Goal: Navigation & Orientation: Understand site structure

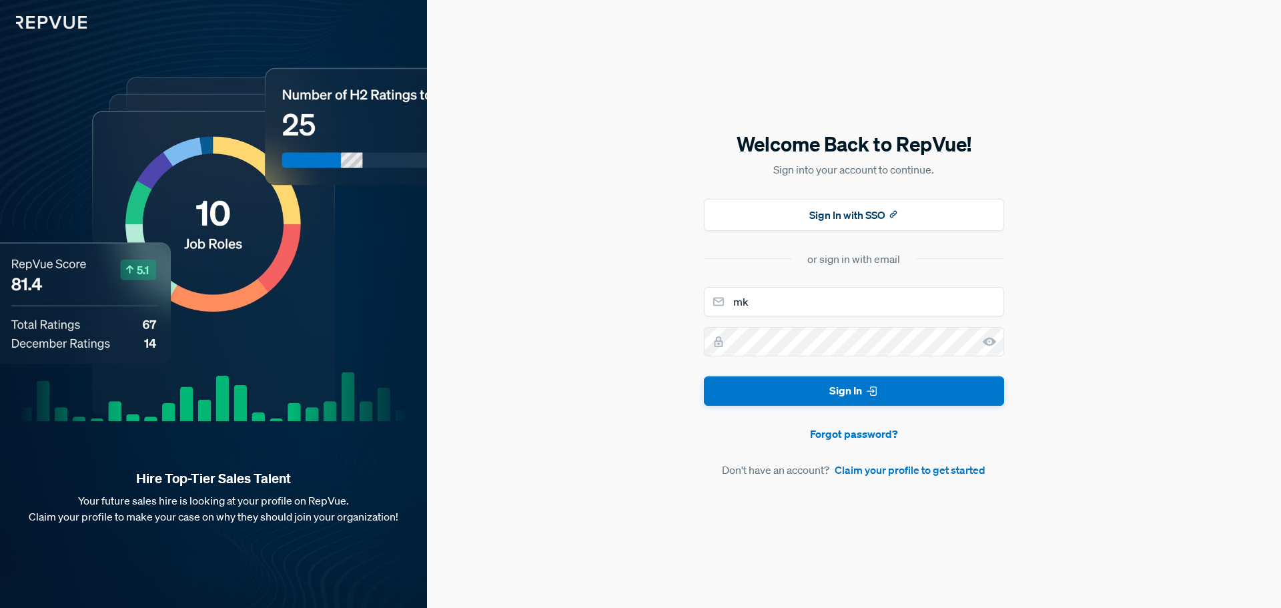
type input "[EMAIL_ADDRESS][DOMAIN_NAME]"
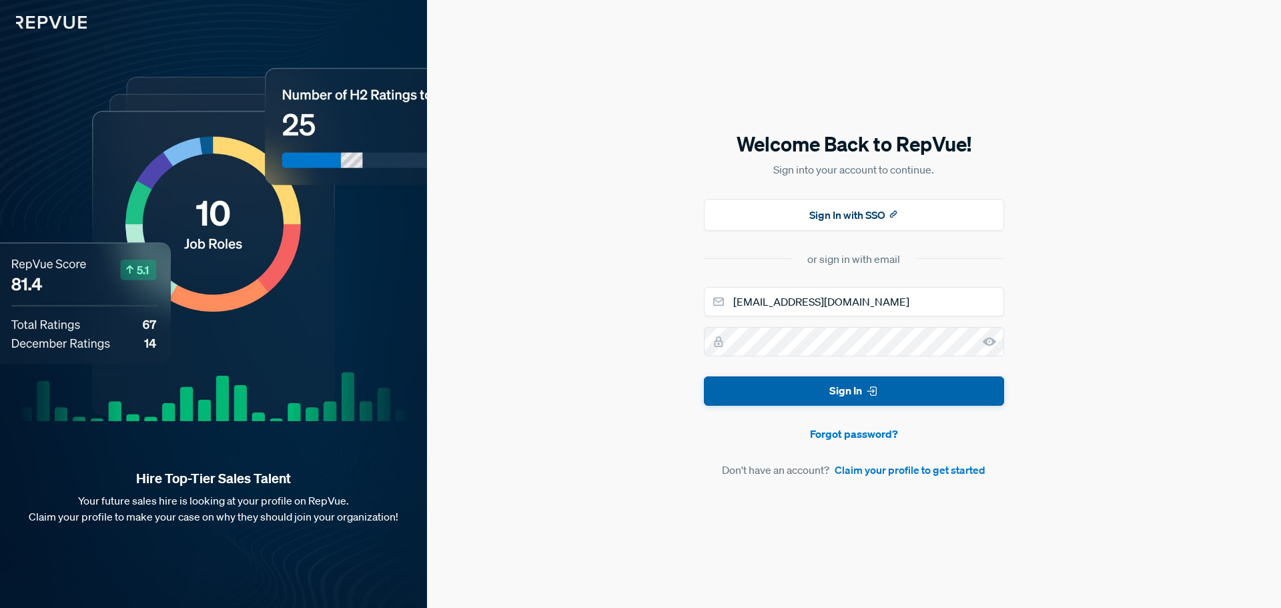
click at [820, 381] on button "Sign In" at bounding box center [854, 391] width 300 height 30
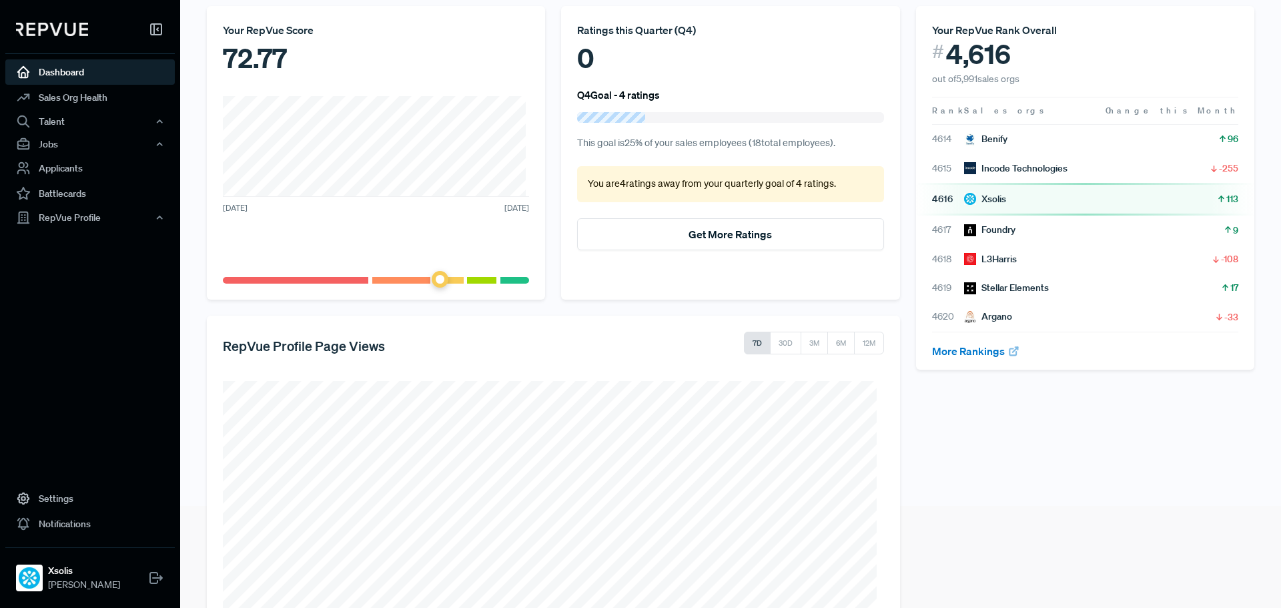
scroll to position [240, 0]
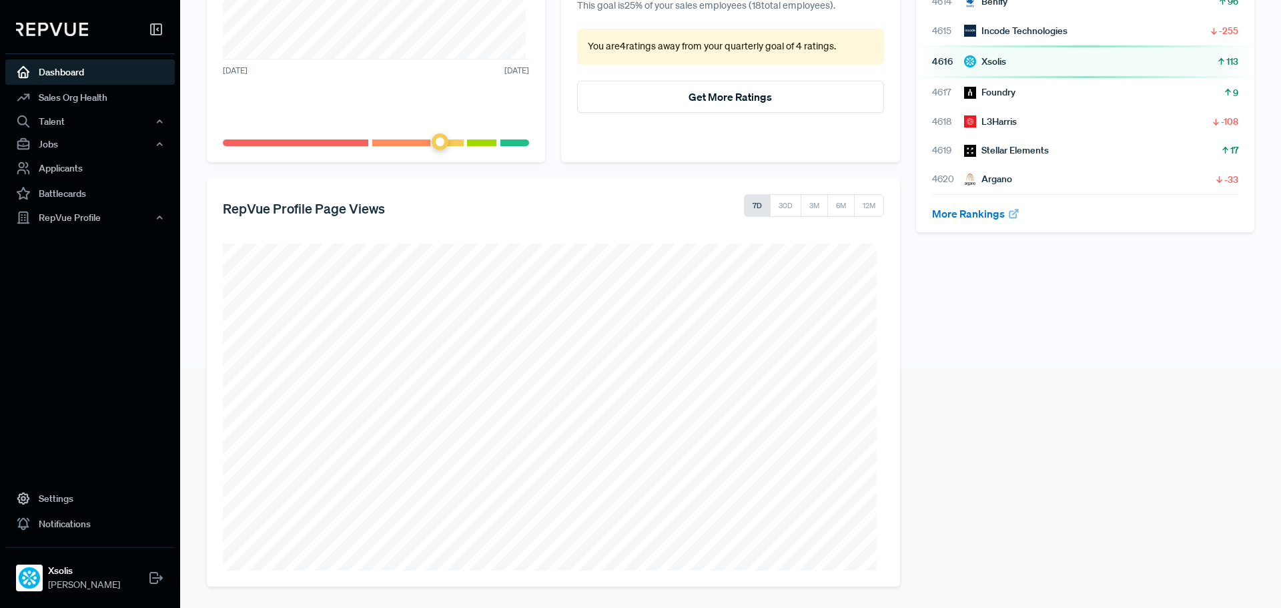
click at [1062, 467] on div "Your RepVue Rank Overall # 4,616 out of 5,991 sales orgs Rank Sales orgs Change…" at bounding box center [1085, 228] width 354 height 718
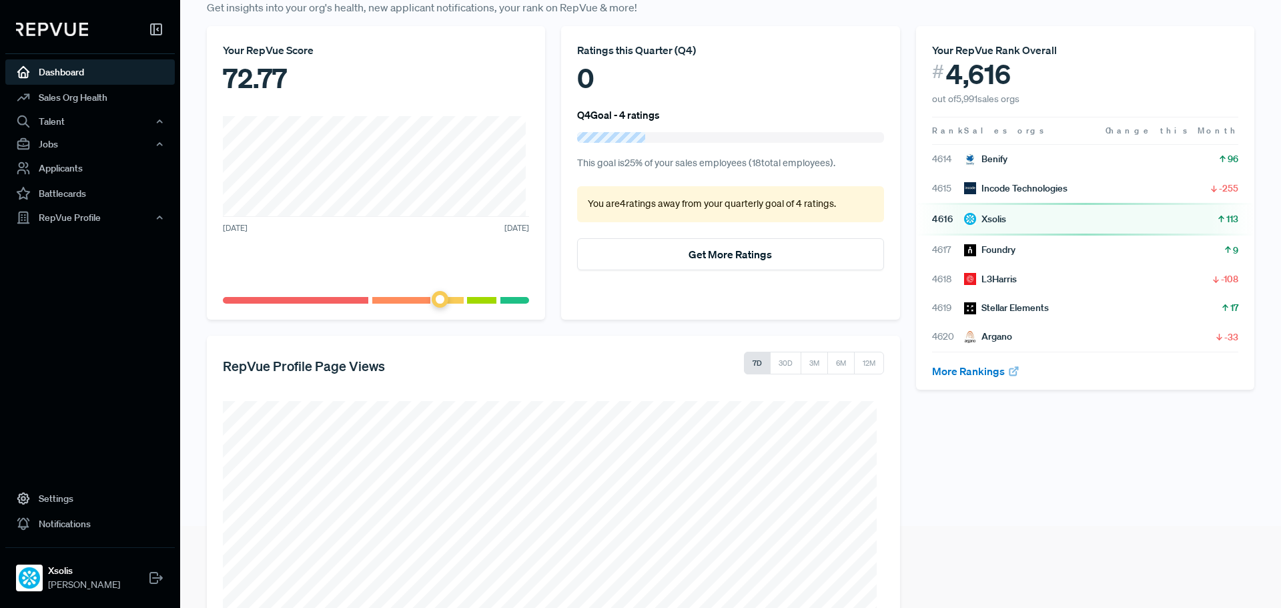
scroll to position [0, 0]
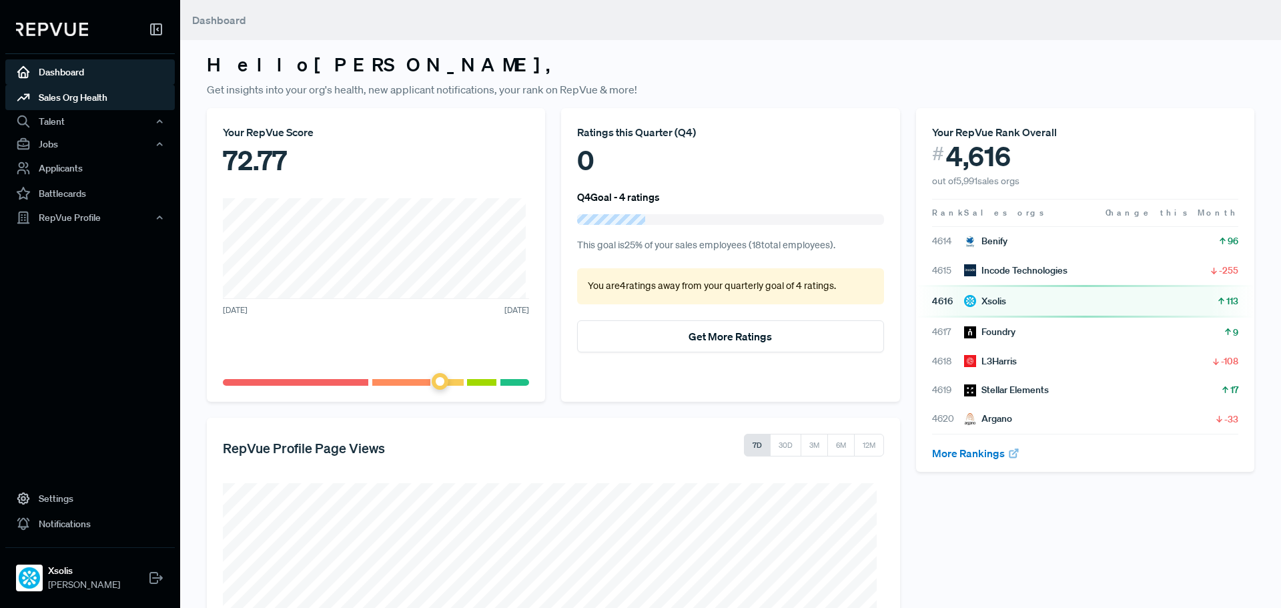
click at [65, 104] on link "Sales Org Health" at bounding box center [89, 97] width 169 height 25
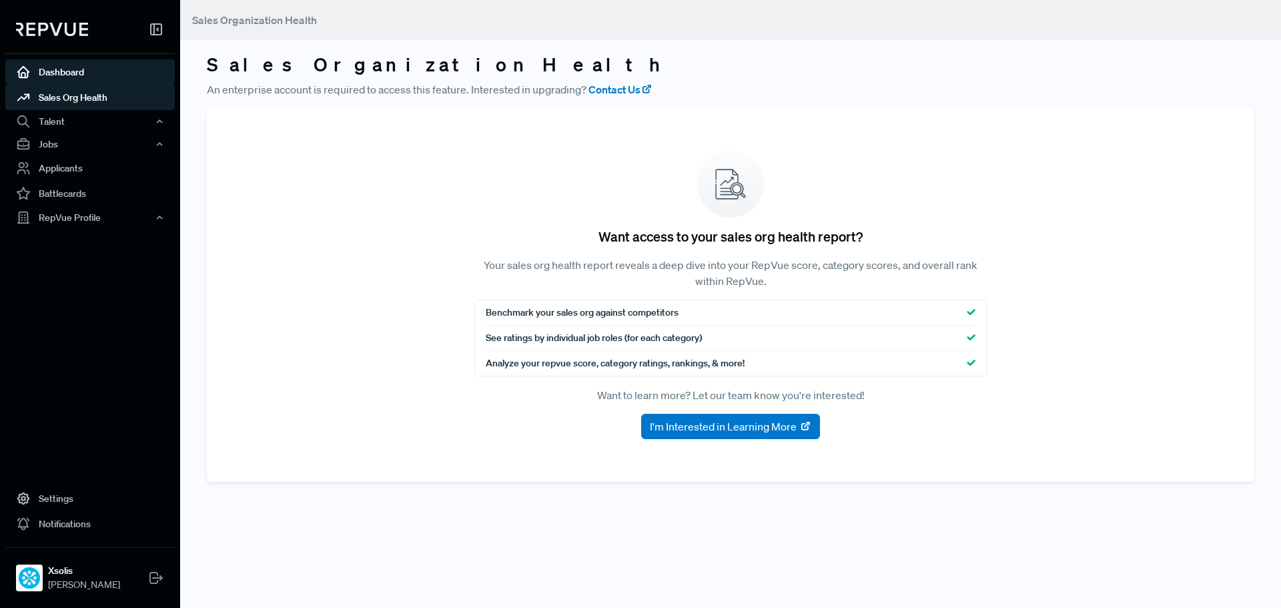
click at [76, 67] on link "Dashboard" at bounding box center [89, 71] width 169 height 25
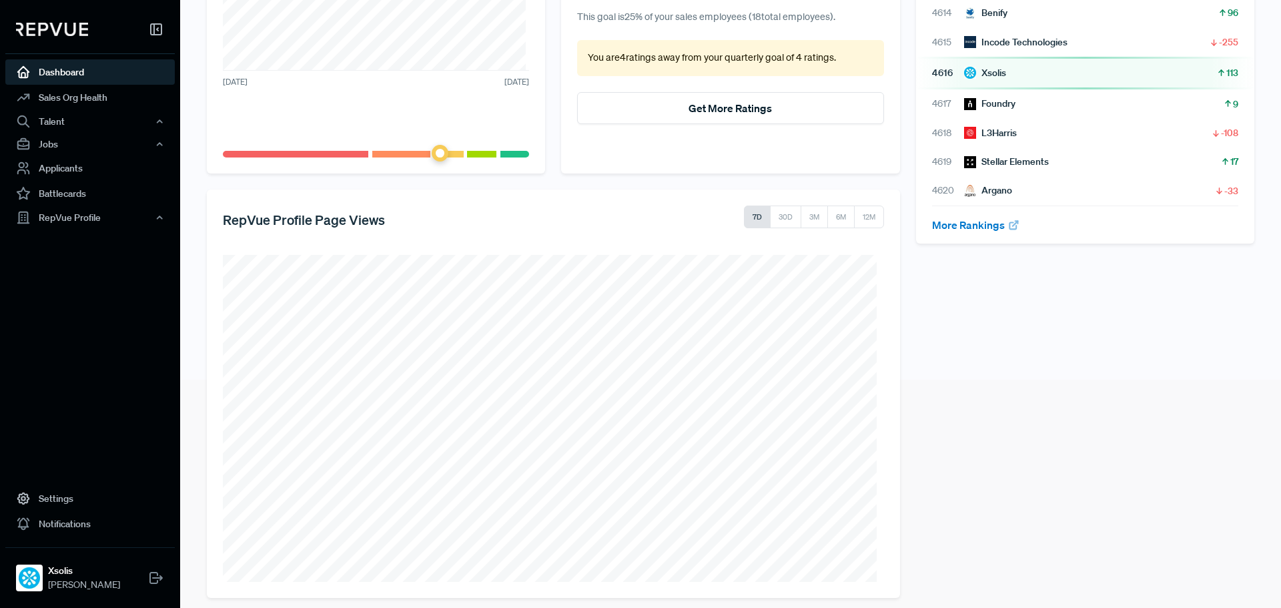
scroll to position [240, 0]
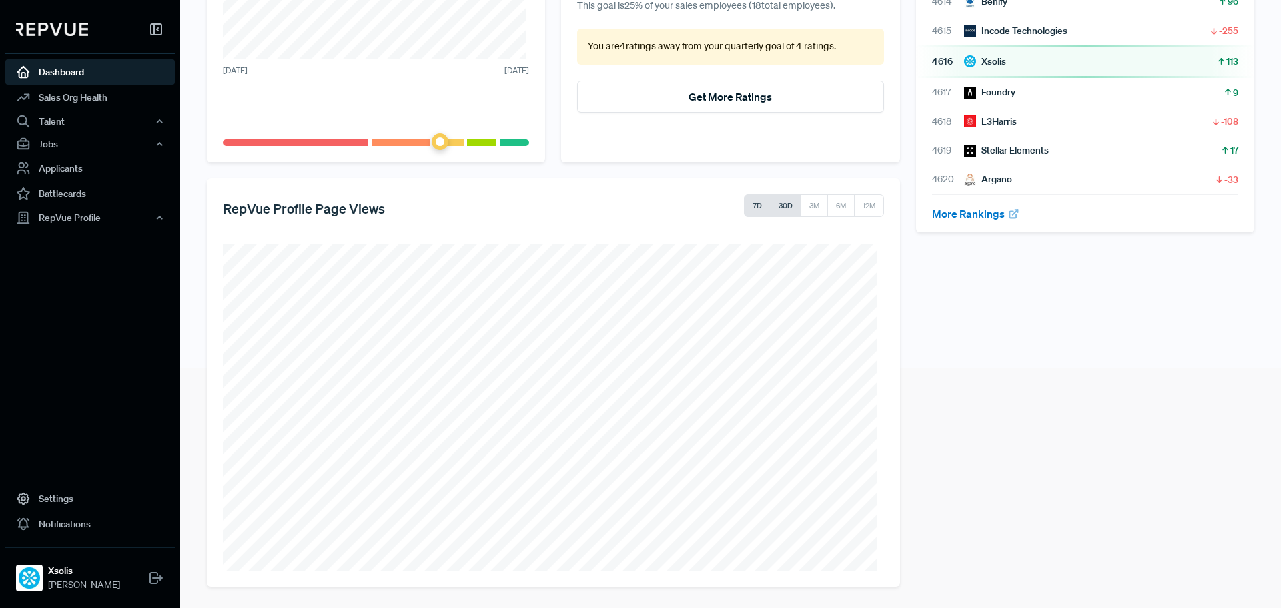
click at [779, 208] on button "30D" at bounding box center [785, 205] width 31 height 23
click at [803, 206] on button "3M" at bounding box center [814, 205] width 27 height 23
click at [104, 116] on div "Talent" at bounding box center [89, 121] width 169 height 23
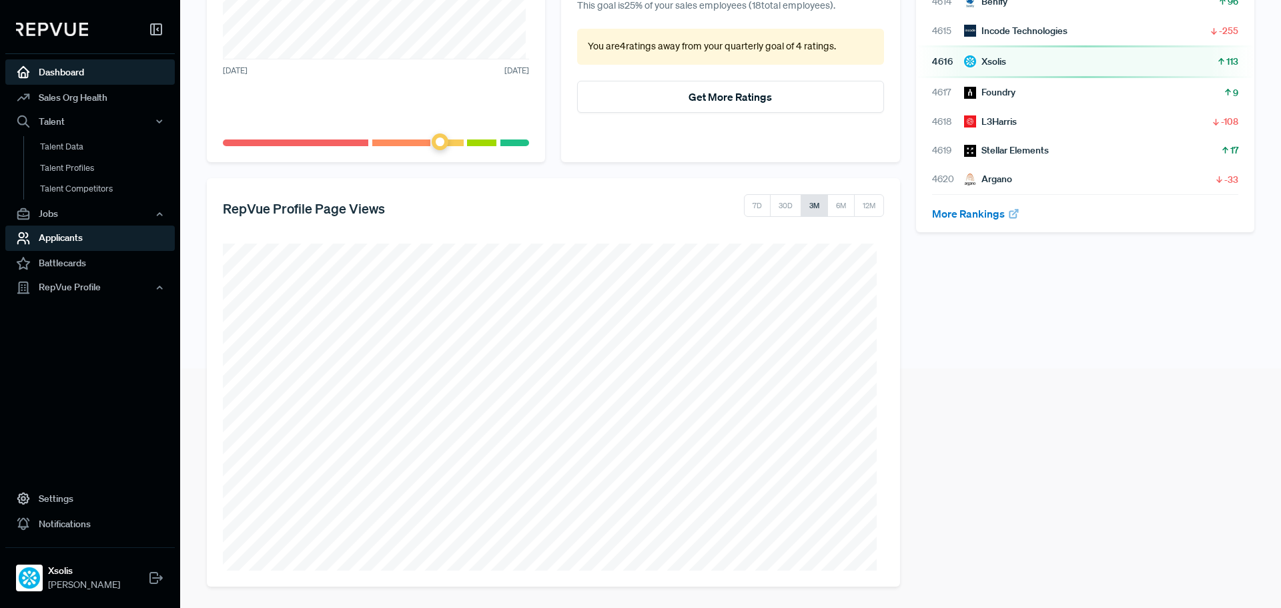
click at [107, 234] on link "Applicants" at bounding box center [89, 237] width 169 height 25
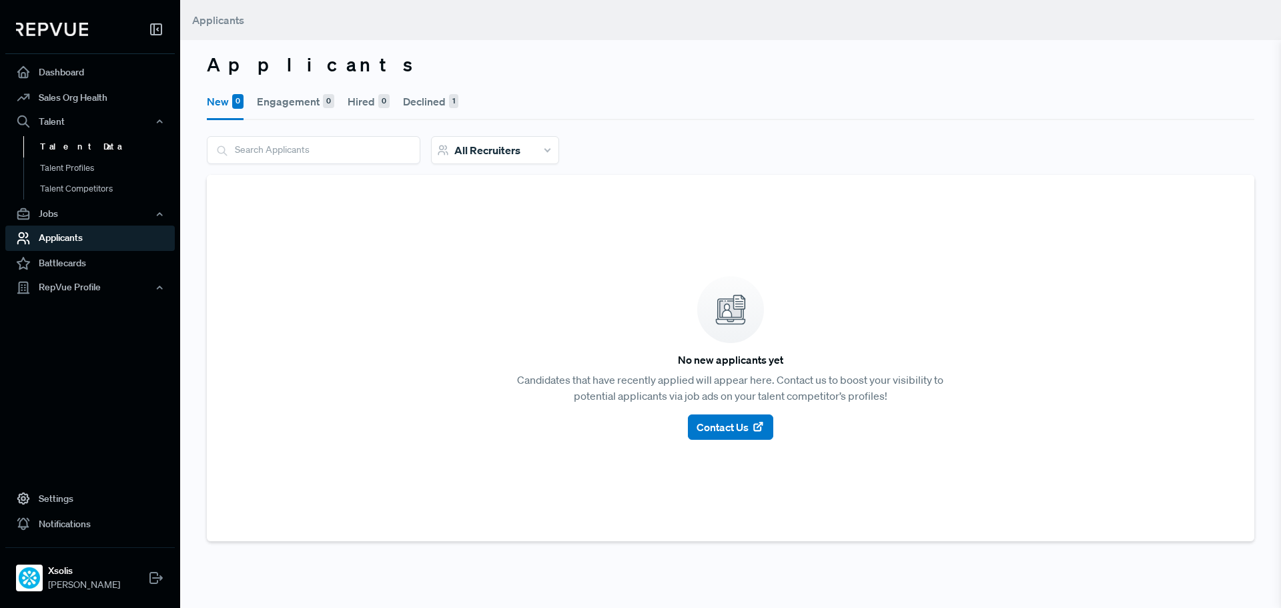
click at [83, 154] on link "Talent Data" at bounding box center [107, 146] width 169 height 21
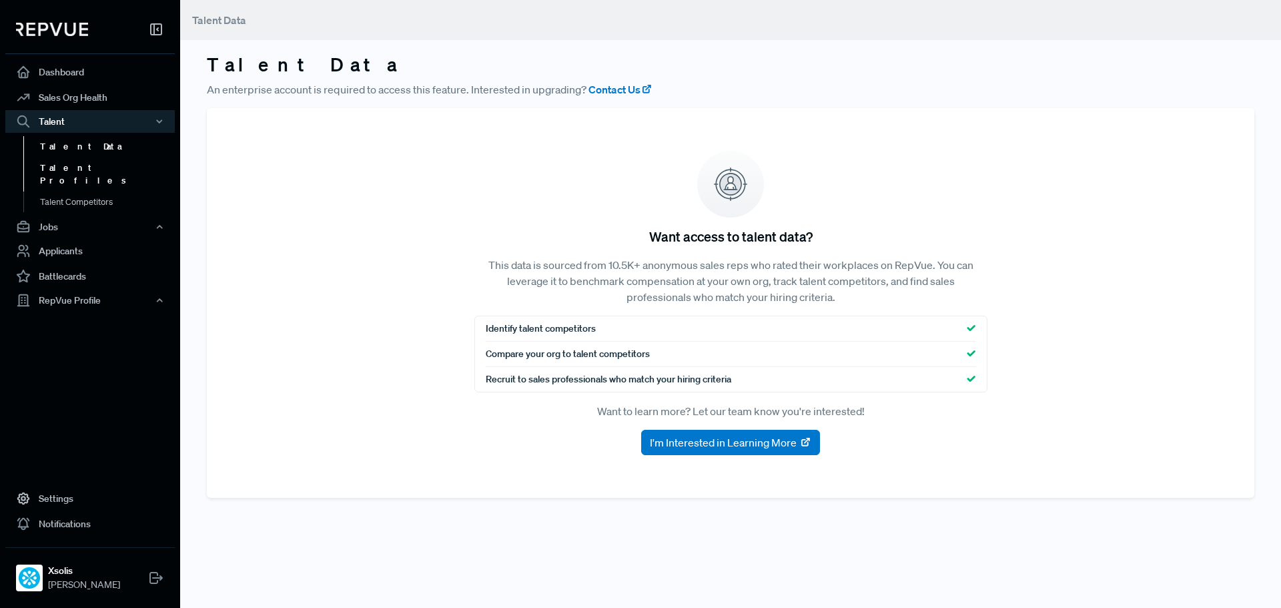
click at [81, 171] on link "Talent Profiles" at bounding box center [107, 174] width 169 height 34
click at [119, 191] on link "Talent Competitors" at bounding box center [107, 208] width 169 height 34
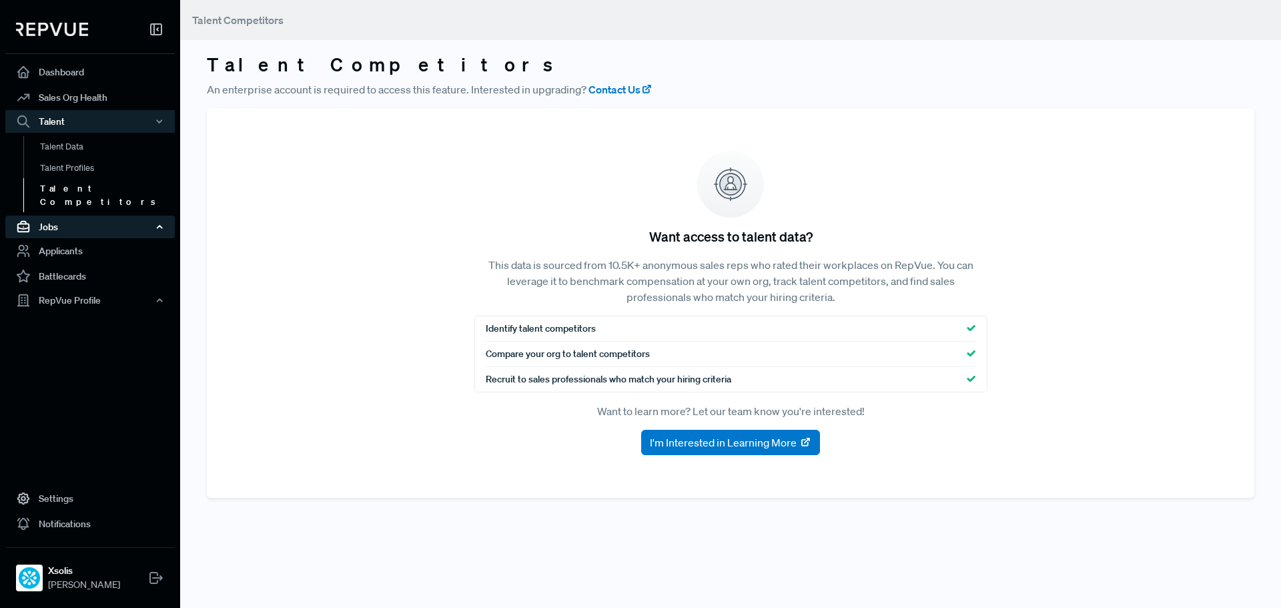
click at [93, 218] on div "Jobs" at bounding box center [89, 227] width 169 height 23
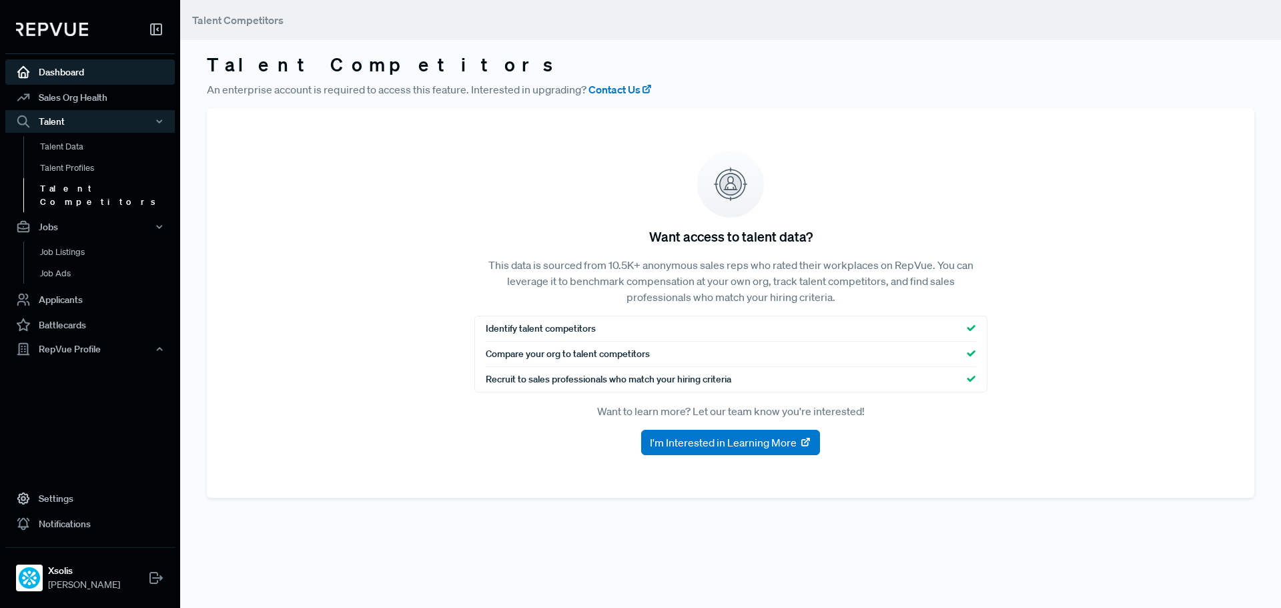
click at [107, 63] on link "Dashboard" at bounding box center [89, 71] width 169 height 25
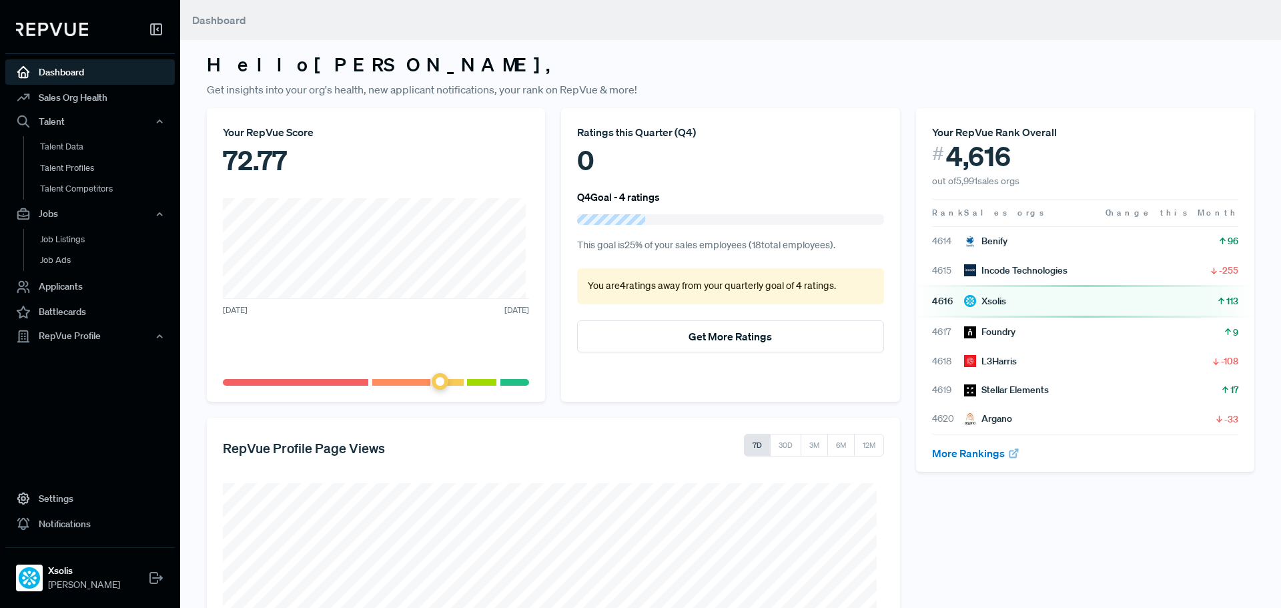
scroll to position [240, 0]
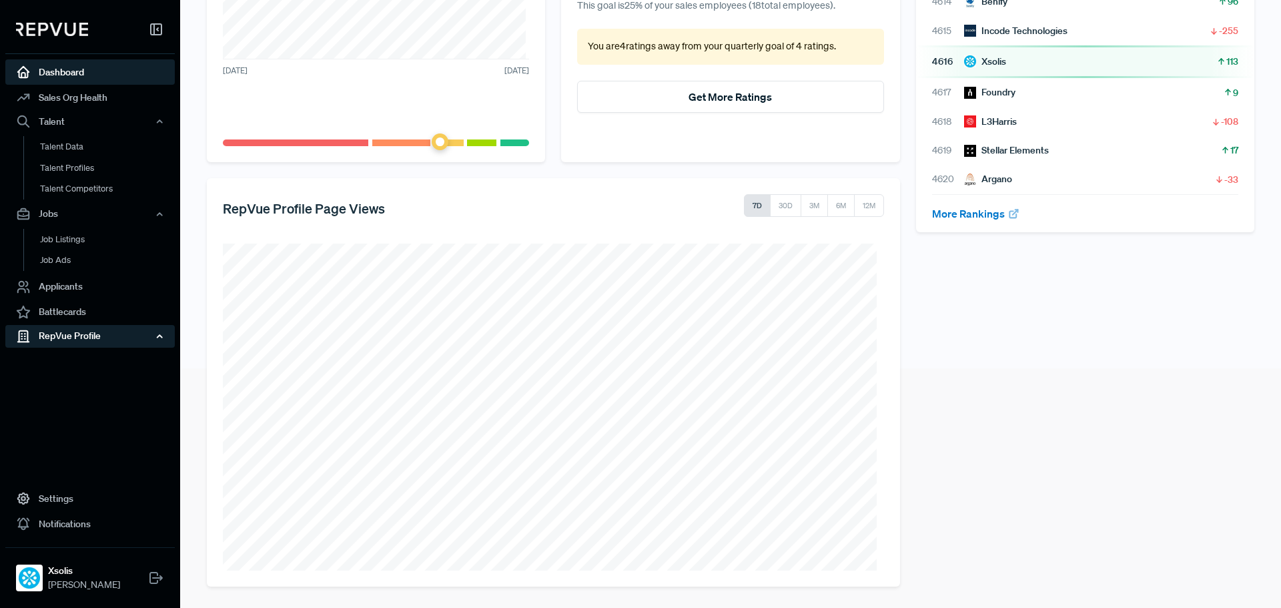
click at [93, 335] on div "RepVue Profile" at bounding box center [89, 335] width 169 height 23
click at [105, 366] on link "Profile Overview" at bounding box center [107, 367] width 169 height 34
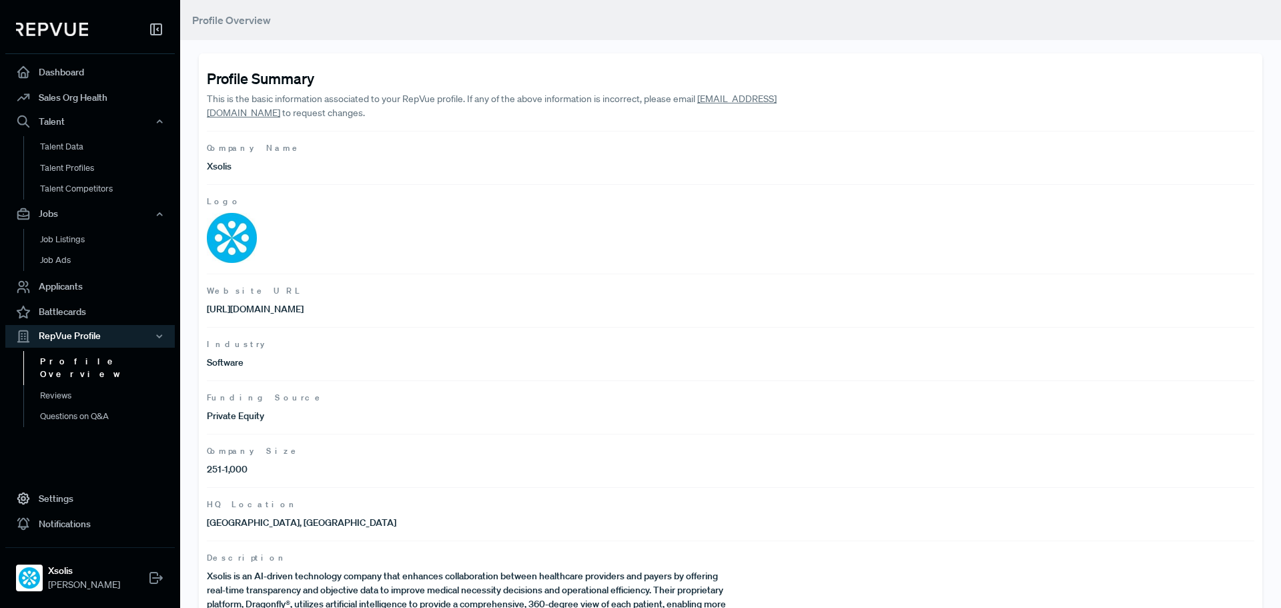
scroll to position [86, 0]
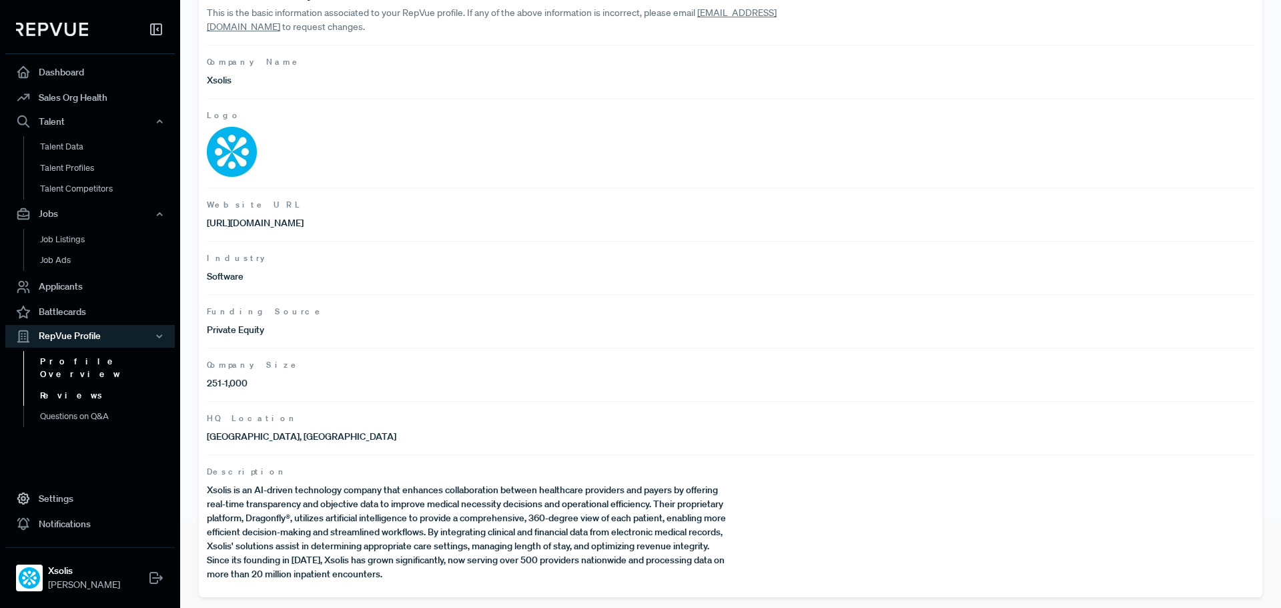
click at [52, 385] on link "Reviews" at bounding box center [107, 395] width 169 height 21
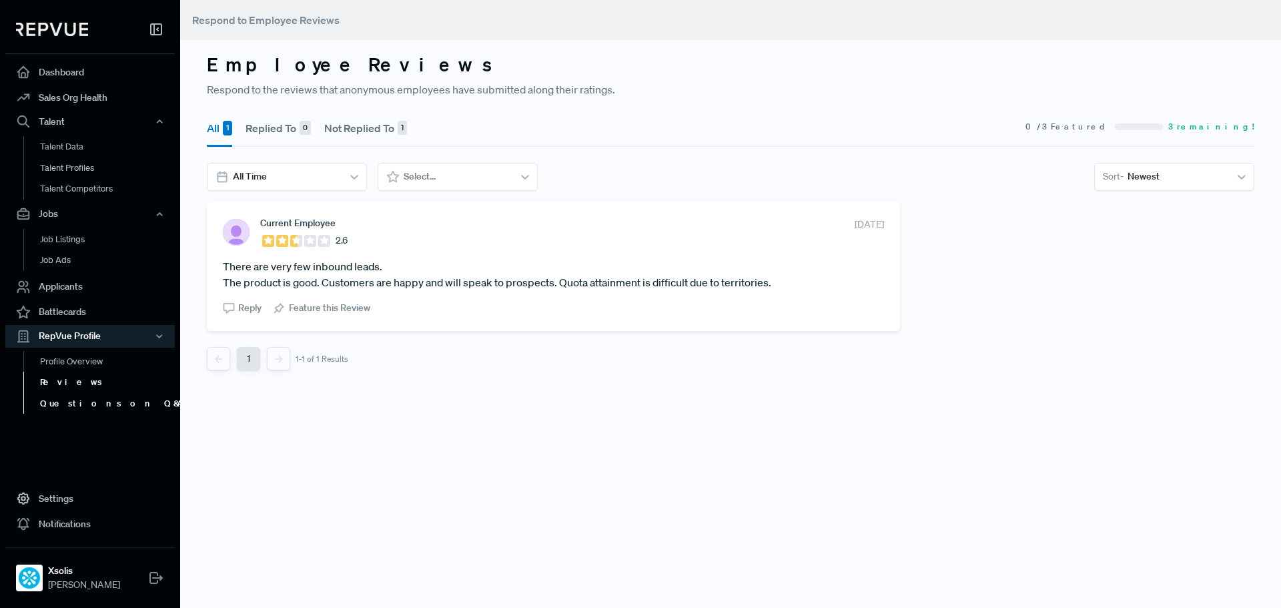
click at [66, 407] on link "Questions on Q&A" at bounding box center [107, 403] width 169 height 21
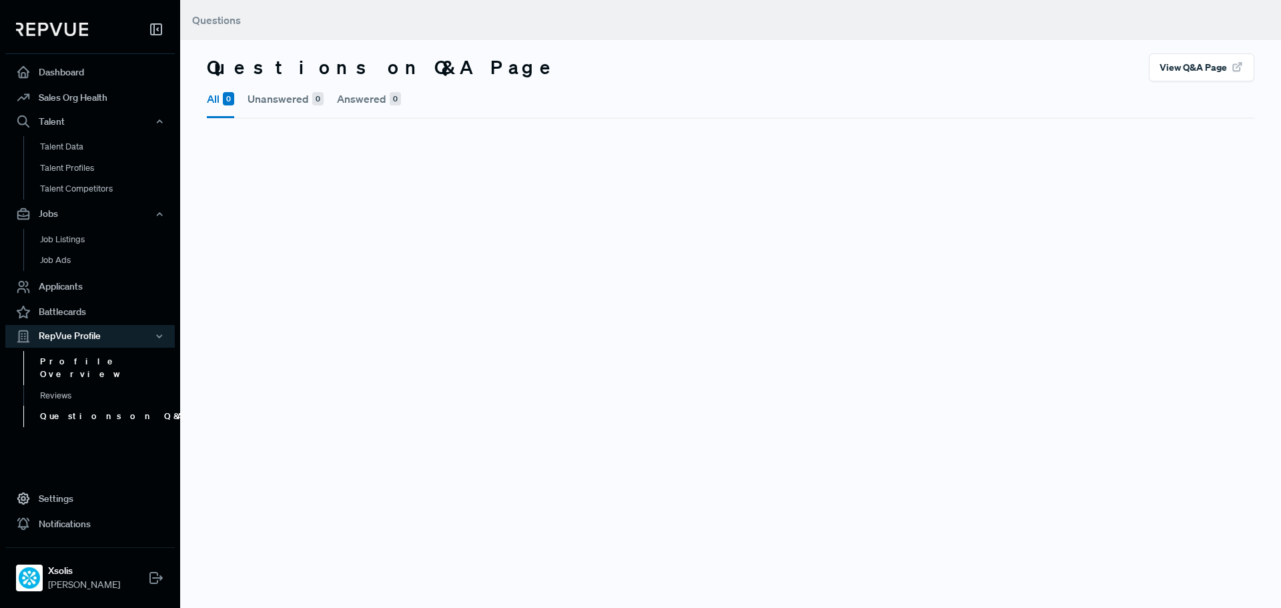
click at [93, 363] on link "Profile Overview" at bounding box center [107, 368] width 169 height 34
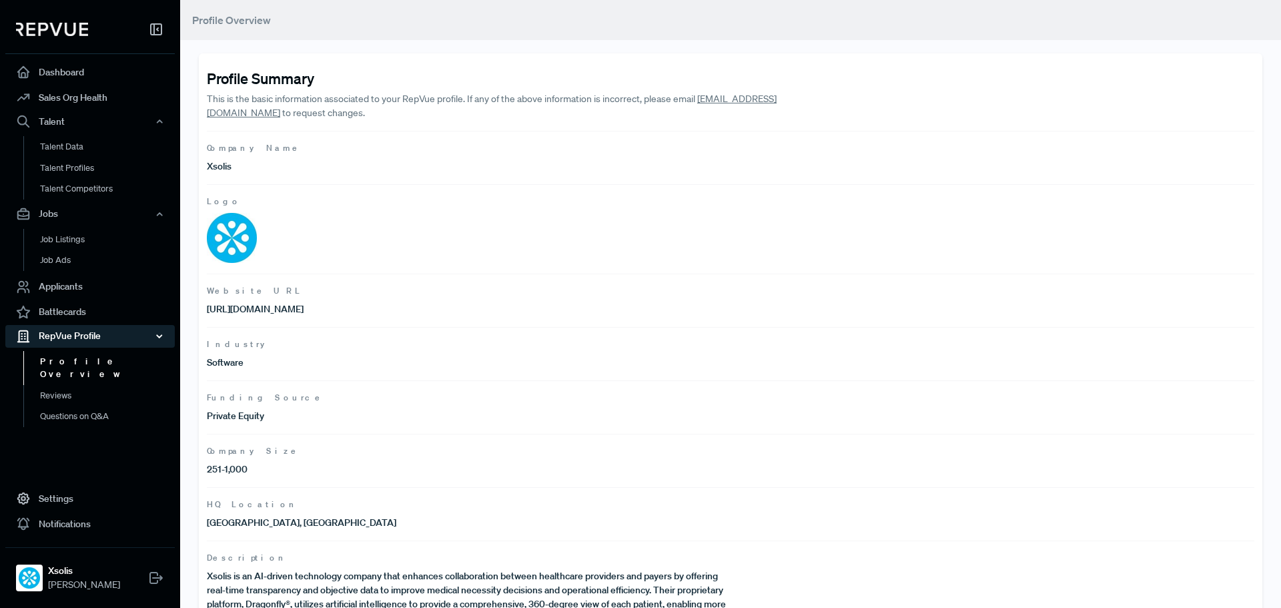
click at [85, 332] on div "RepVue Profile" at bounding box center [89, 336] width 169 height 23
click at [99, 282] on link "Applicants" at bounding box center [89, 286] width 169 height 25
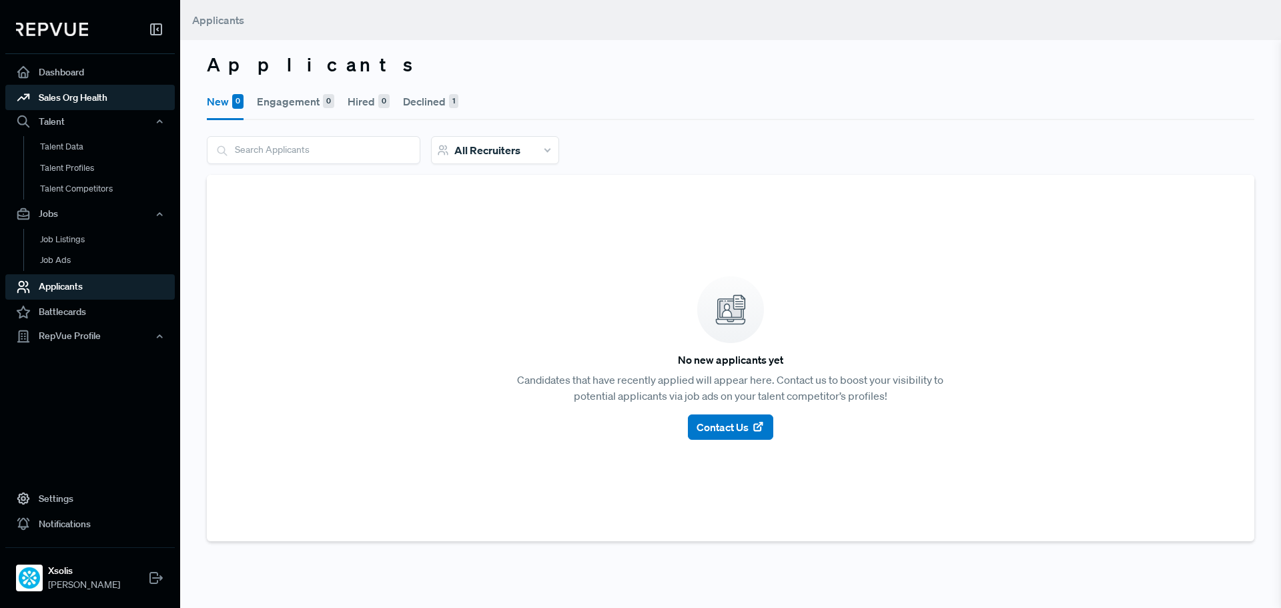
click at [131, 101] on link "Sales Org Health" at bounding box center [89, 97] width 169 height 25
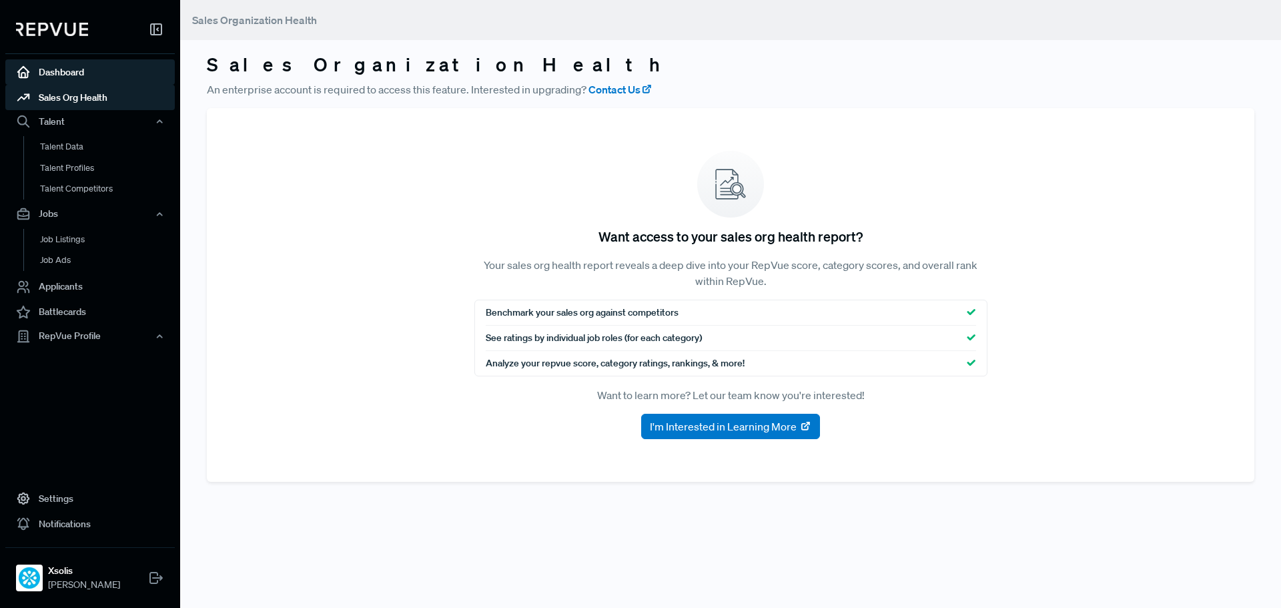
click at [57, 68] on link "Dashboard" at bounding box center [89, 71] width 169 height 25
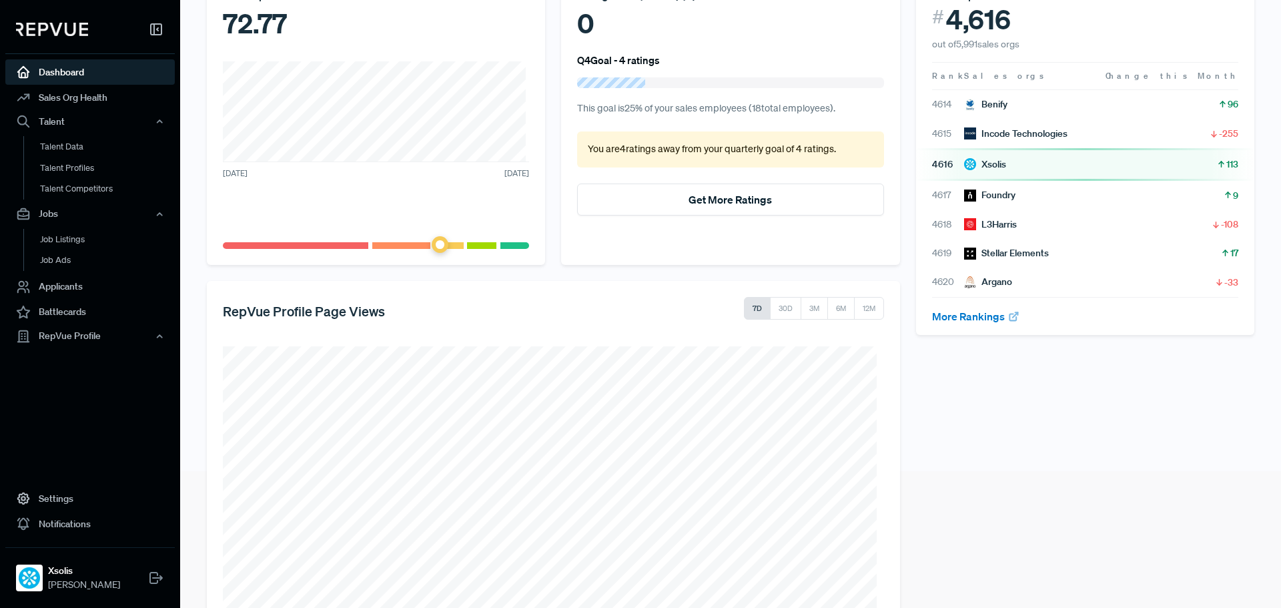
scroll to position [240, 0]
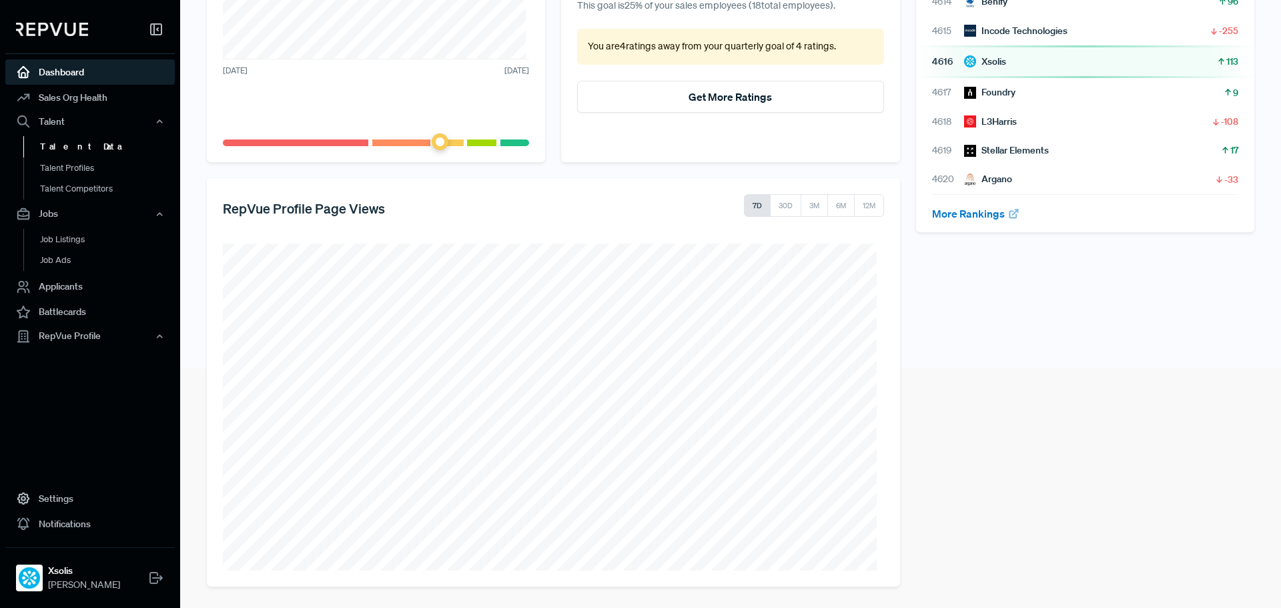
click at [109, 143] on link "Talent Data" at bounding box center [107, 146] width 169 height 21
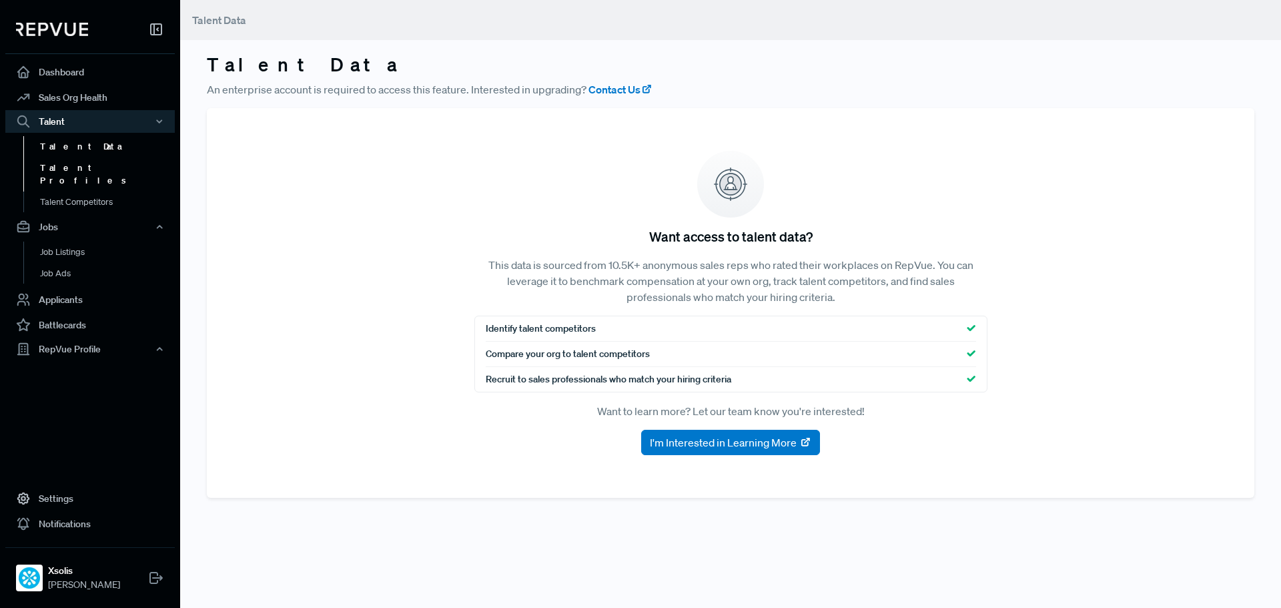
click at [101, 164] on link "Talent Profiles" at bounding box center [107, 174] width 169 height 34
click at [95, 105] on link "Sales Org Health" at bounding box center [89, 97] width 169 height 25
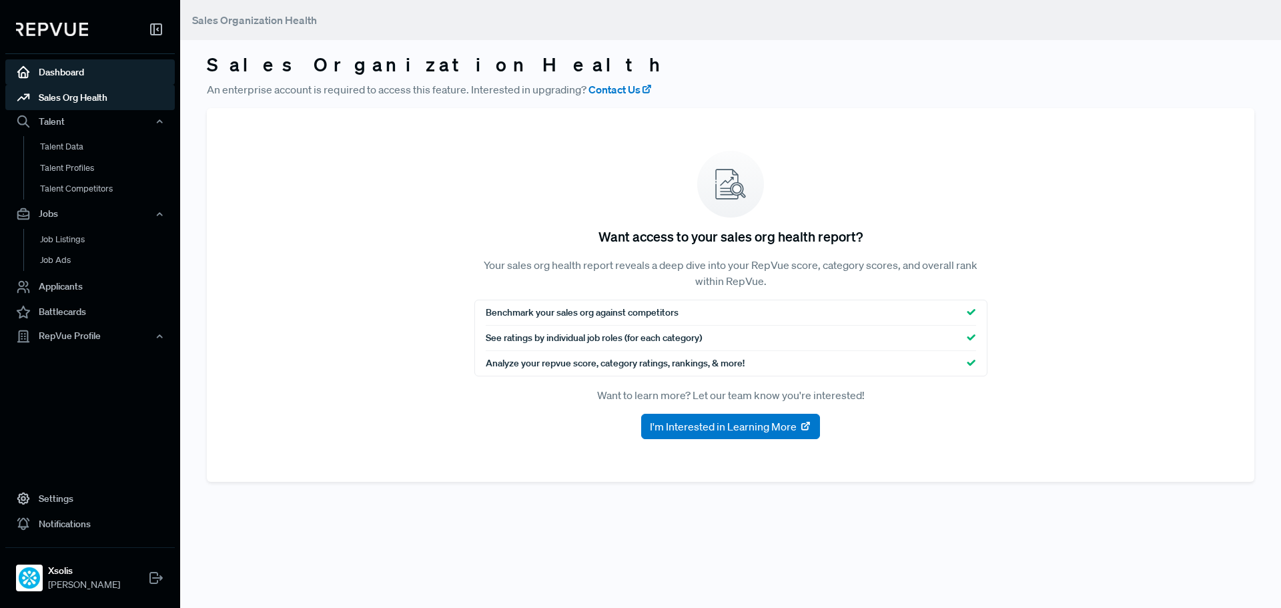
click at [79, 73] on link "Dashboard" at bounding box center [89, 71] width 169 height 25
